Goal: Navigation & Orientation: Find specific page/section

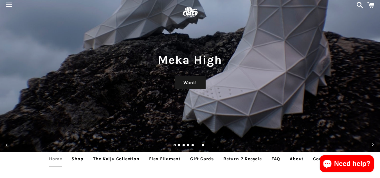
scroll to position [11, 0]
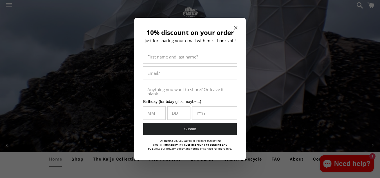
click at [234, 27] on icon "Close modal" at bounding box center [235, 27] width 3 height 3
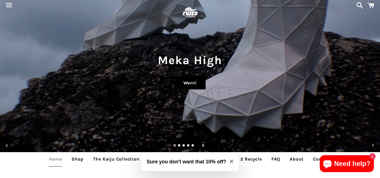
click at [188, 84] on link "Want!" at bounding box center [190, 82] width 31 height 13
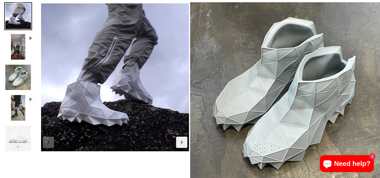
scroll to position [45, 0]
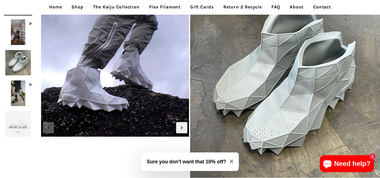
click at [19, 32] on img at bounding box center [18, 32] width 17 height 28
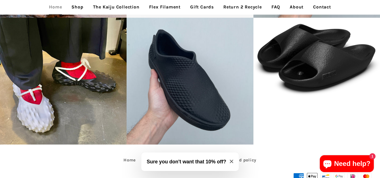
scroll to position [1180, 0]
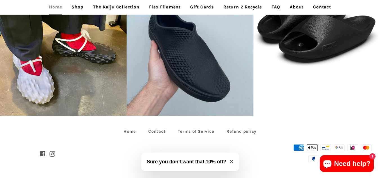
click at [230, 162] on icon "Close modal" at bounding box center [231, 161] width 3 height 3
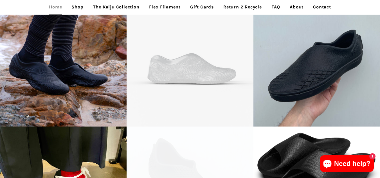
scroll to position [1148, 0]
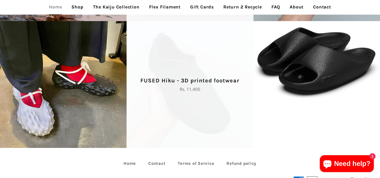
click at [175, 99] on span "FUSED Hiku - 3D printed footwear Regular price Rs. 11,400" at bounding box center [189, 84] width 126 height 126
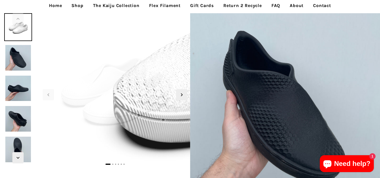
scroll to position [34, 0]
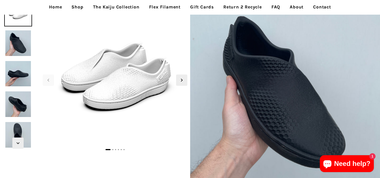
click at [15, 40] on img at bounding box center [18, 43] width 28 height 28
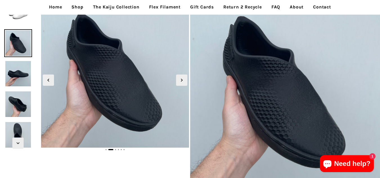
click at [16, 107] on img at bounding box center [18, 104] width 28 height 28
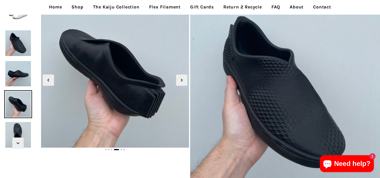
click at [20, 129] on img at bounding box center [18, 135] width 28 height 28
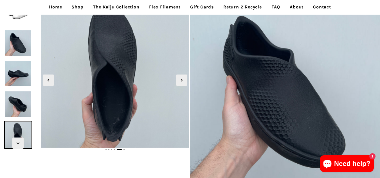
scroll to position [0, 0]
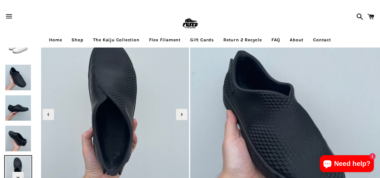
click at [15, 47] on nav "Home Shop The Kaiju Collection Flex Filament Gift Cards Return 2 Recycle FAQ Ab…" at bounding box center [190, 40] width 380 height 15
click at [15, 77] on img at bounding box center [18, 78] width 28 height 28
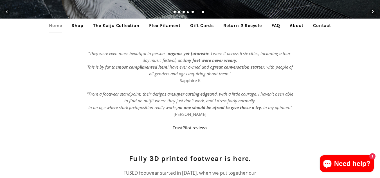
scroll to position [144, 0]
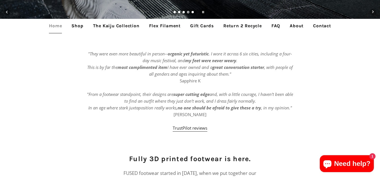
click at [110, 28] on link "The Kaiju Collection" at bounding box center [116, 26] width 55 height 14
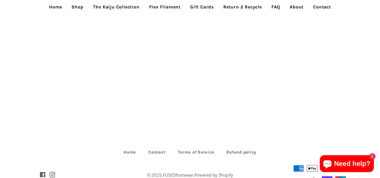
scroll to position [1223, 0]
